Goal: Task Accomplishment & Management: Complete application form

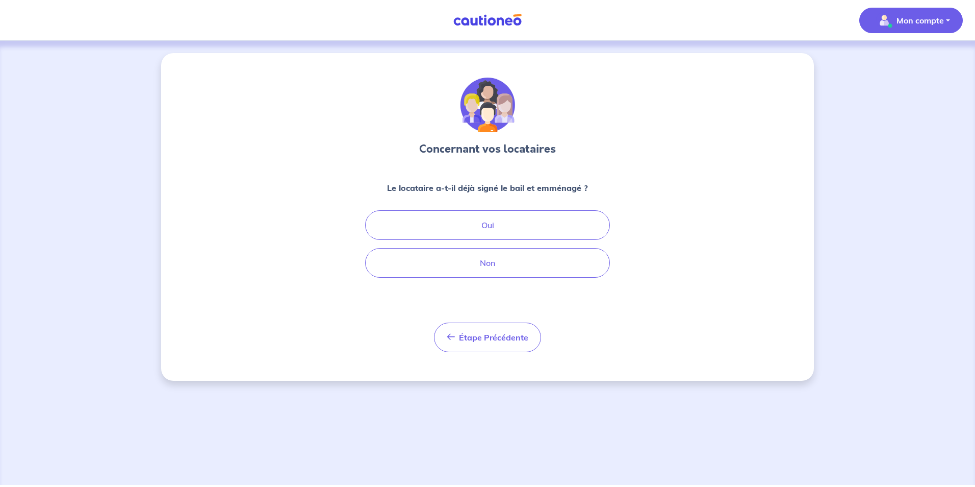
drag, startPoint x: 912, startPoint y: 16, endPoint x: 913, endPoint y: 22, distance: 6.1
click at [912, 16] on p "Mon compte" at bounding box center [920, 20] width 47 height 12
click at [904, 64] on link "Mes informations" at bounding box center [901, 63] width 82 height 16
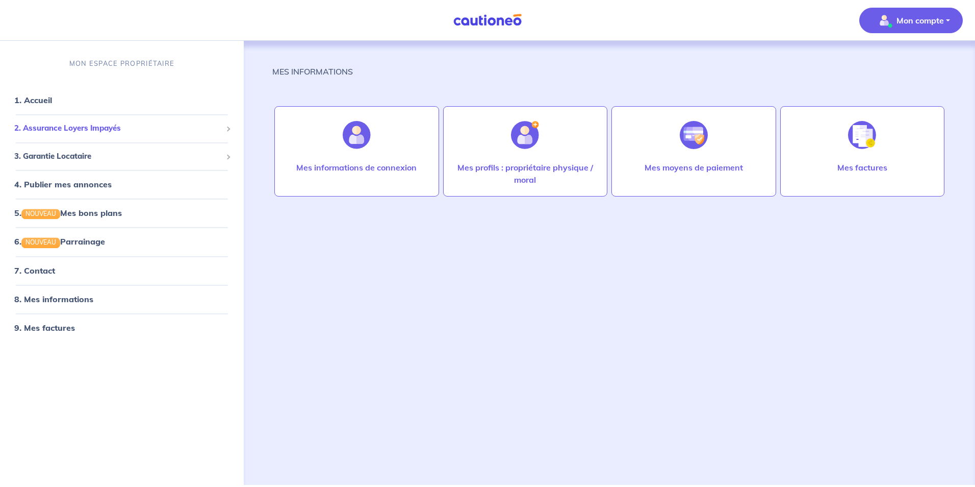
click at [97, 123] on span "2. Assurance Loyers Impayés" at bounding box center [118, 129] width 208 height 12
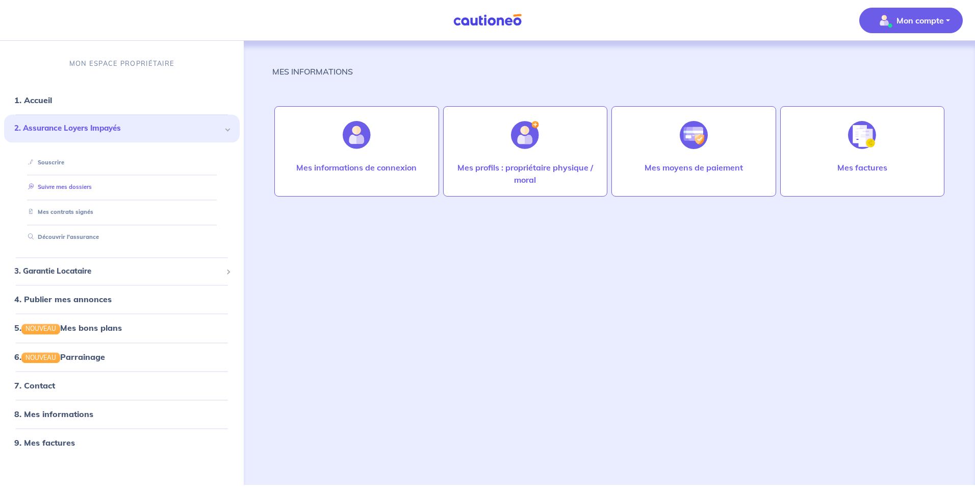
click at [83, 191] on link "Suivre mes dossiers" at bounding box center [58, 187] width 68 height 7
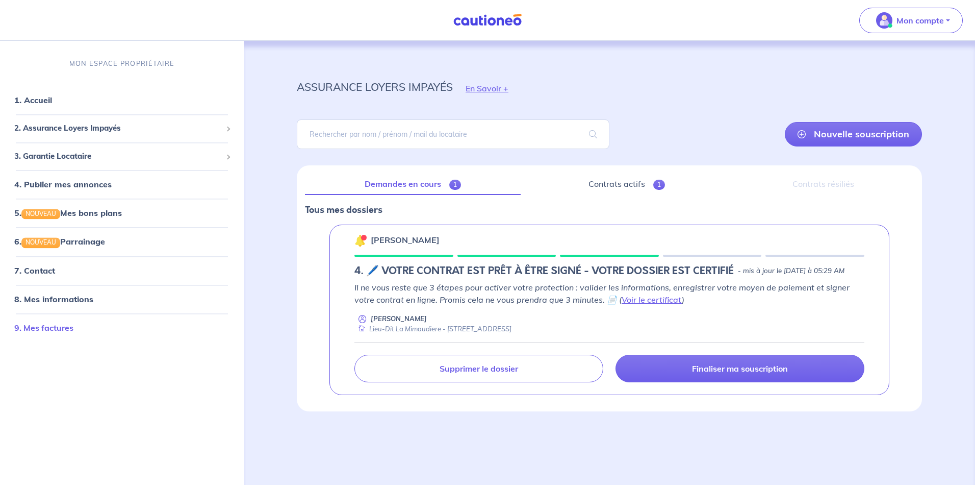
click at [63, 328] on link "9. Mes factures" at bounding box center [43, 327] width 59 height 10
click at [599, 182] on link "Contrats actifs 1" at bounding box center [627, 183] width 196 height 21
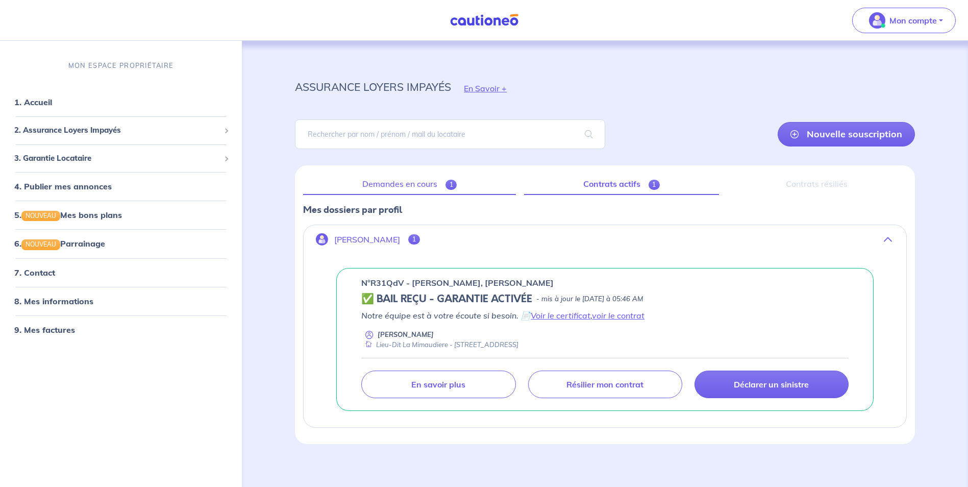
click at [395, 184] on link "Demandes en cours 1" at bounding box center [409, 183] width 213 height 21
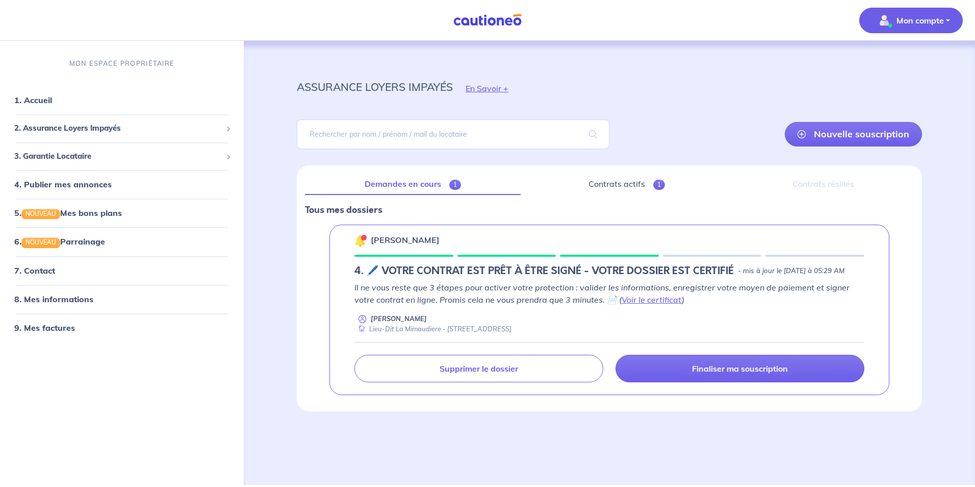
click at [913, 22] on p "Mon compte" at bounding box center [920, 20] width 47 height 12
click at [913, 84] on link "Me déconnecter" at bounding box center [901, 88] width 82 height 16
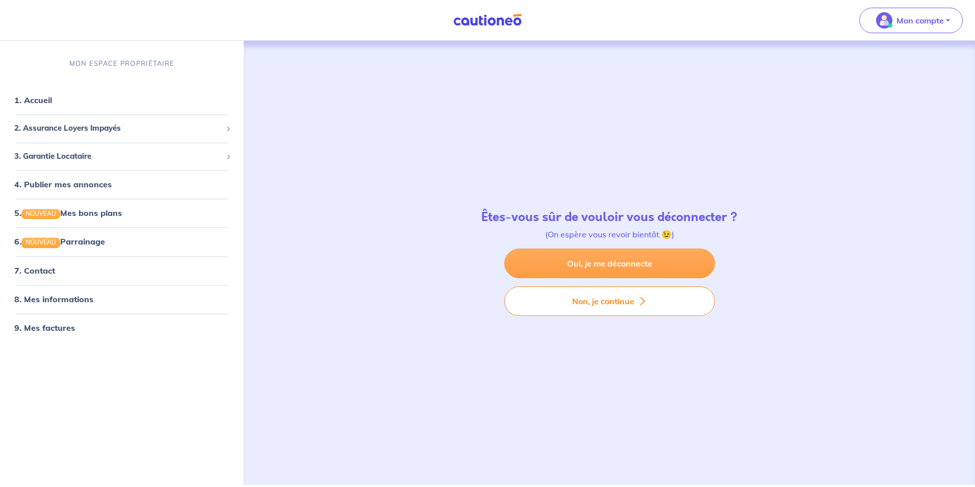
click at [642, 263] on link "Oui, je me déconnecte" at bounding box center [609, 263] width 211 height 30
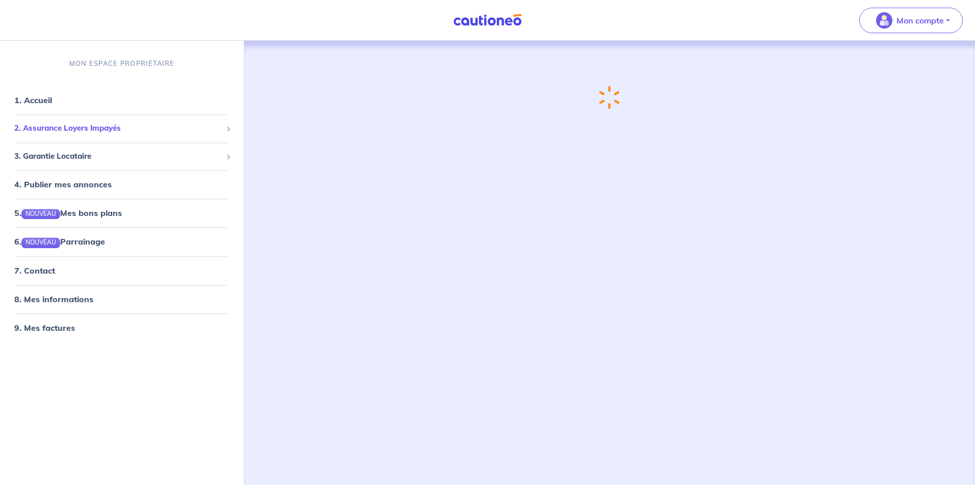
click at [118, 137] on div "2. Assurance Loyers Impayés" at bounding box center [122, 129] width 236 height 20
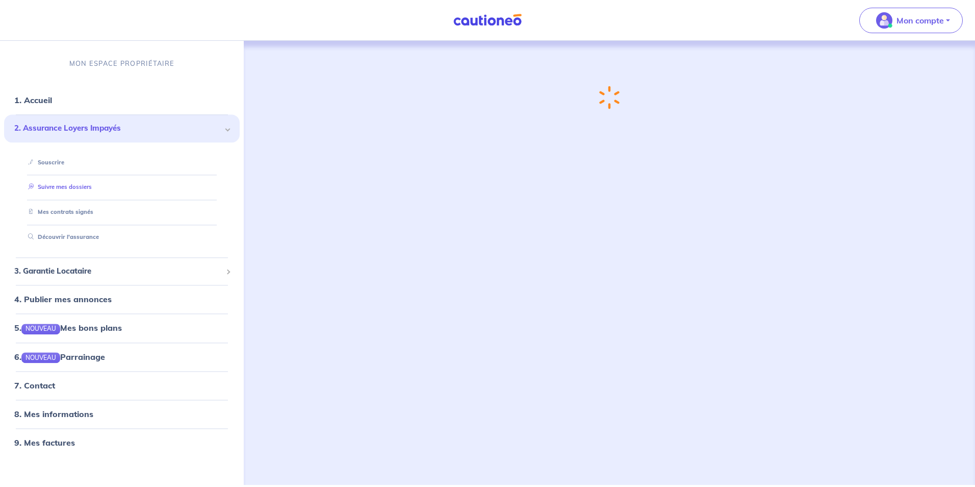
click at [83, 185] on link "Suivre mes dossiers" at bounding box center [58, 187] width 68 height 7
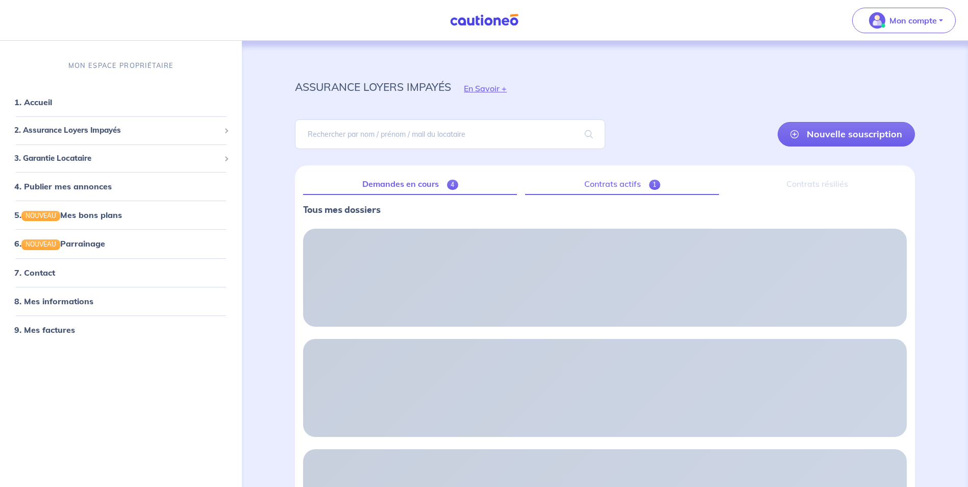
click at [623, 184] on link "Contrats actifs 1" at bounding box center [622, 183] width 194 height 21
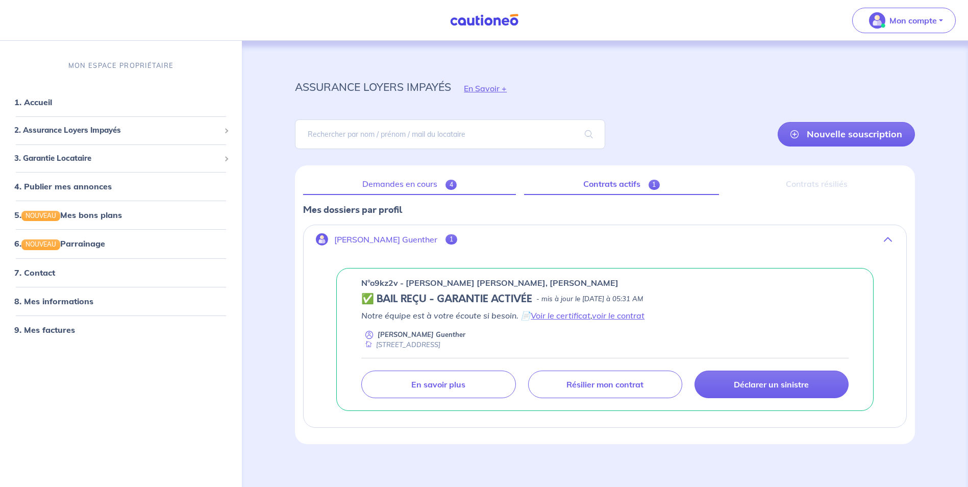
click at [428, 187] on link "Demandes en cours 4" at bounding box center [409, 183] width 213 height 21
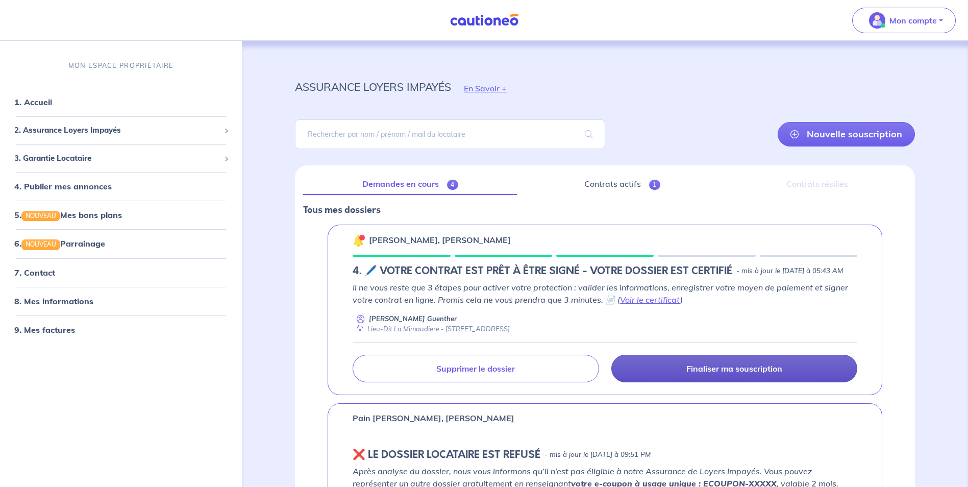
click at [757, 373] on p "Finaliser ma souscription" at bounding box center [734, 368] width 96 height 10
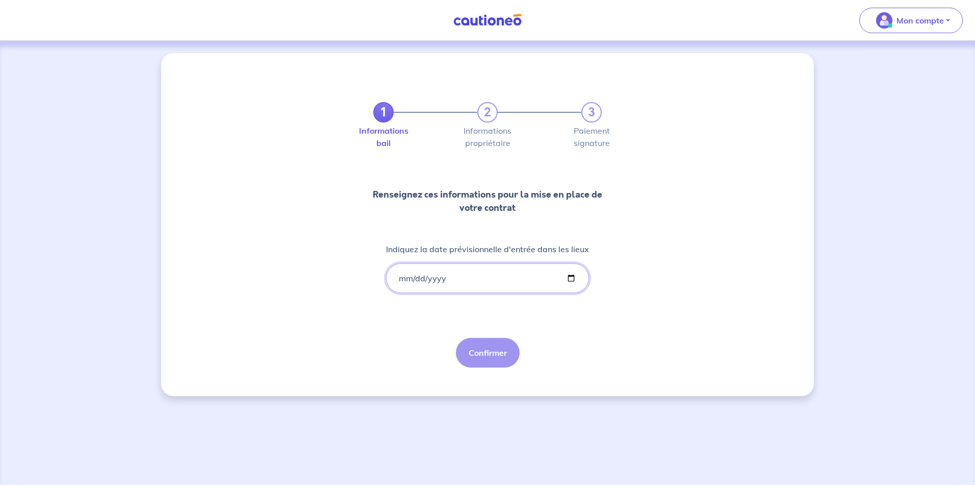
click at [572, 277] on input "Indiquez la date prévisionnelle d'entrée dans les lieux" at bounding box center [487, 278] width 203 height 30
type input "2025-09-01"
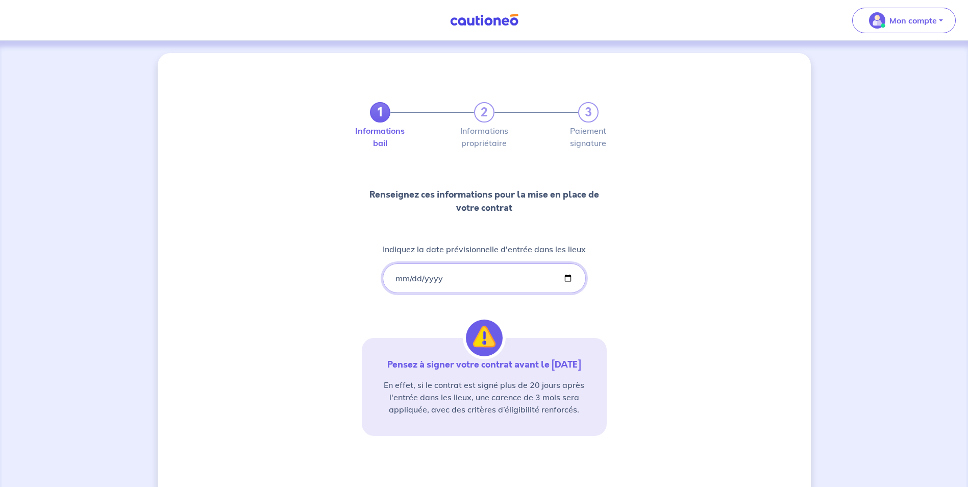
click at [445, 278] on input "2025-09-01" at bounding box center [484, 278] width 203 height 30
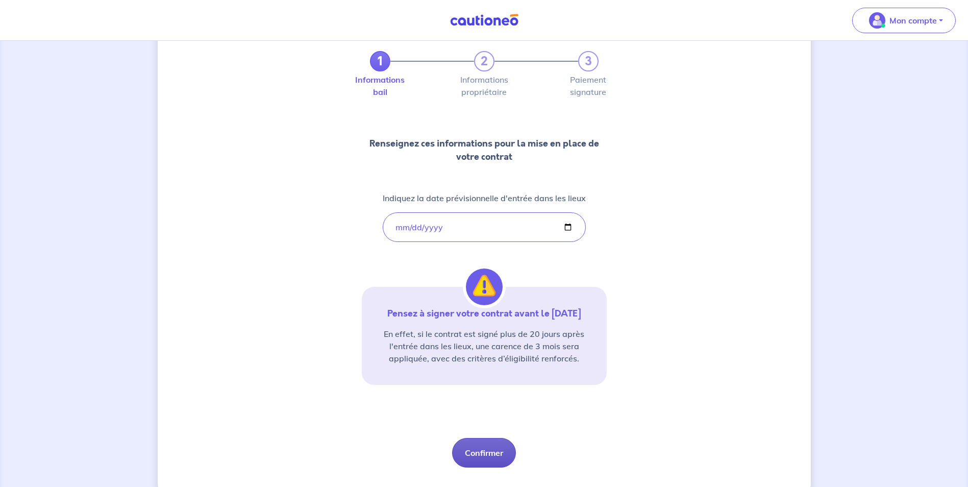
click at [479, 455] on button "Confirmer" at bounding box center [484, 453] width 64 height 30
select select "FR"
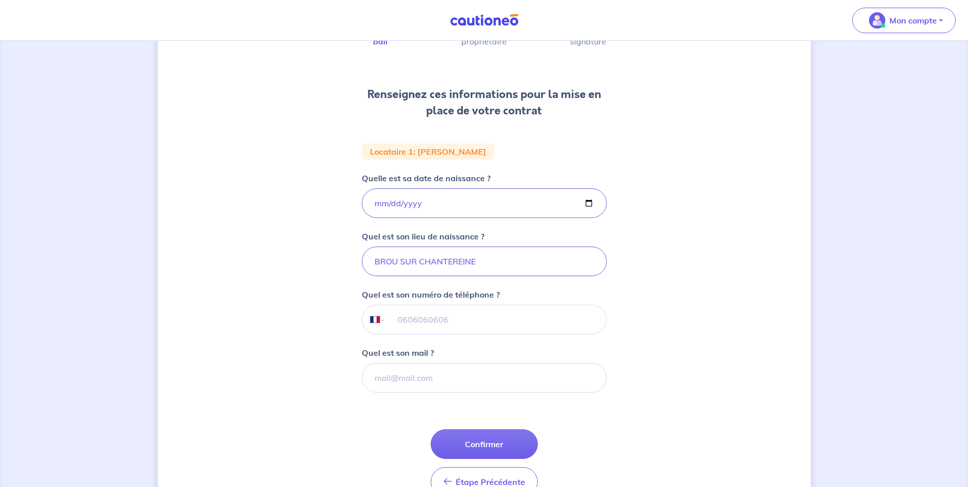
scroll to position [102, 0]
